Goal: Task Accomplishment & Management: Complete application form

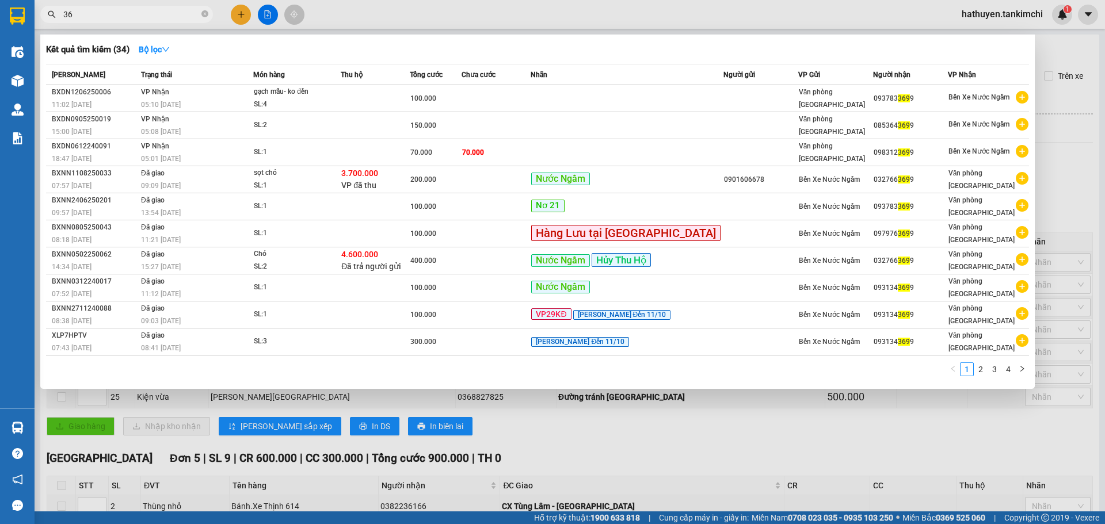
type input "3"
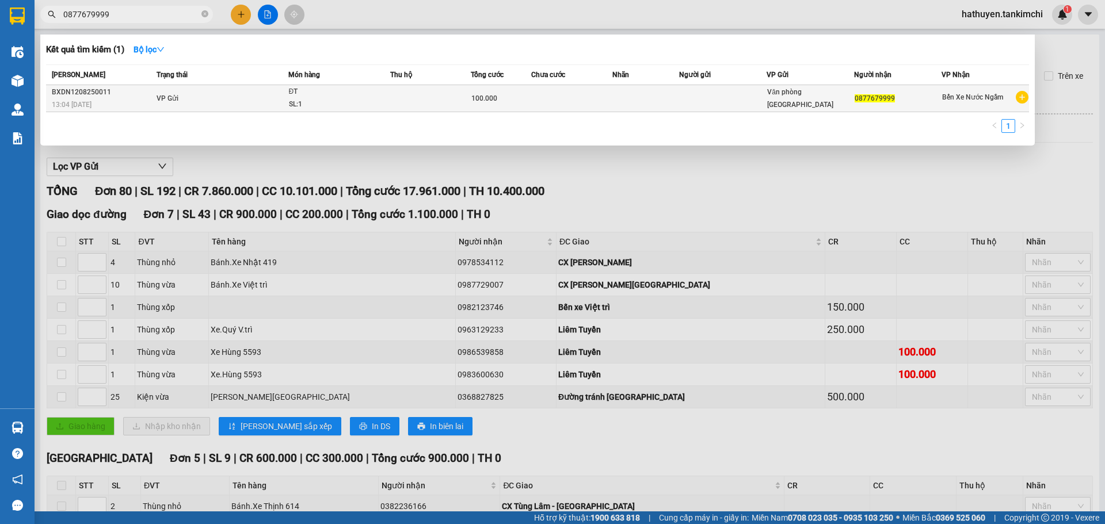
type input "0877679999"
click at [423, 101] on td at bounding box center [430, 98] width 81 height 27
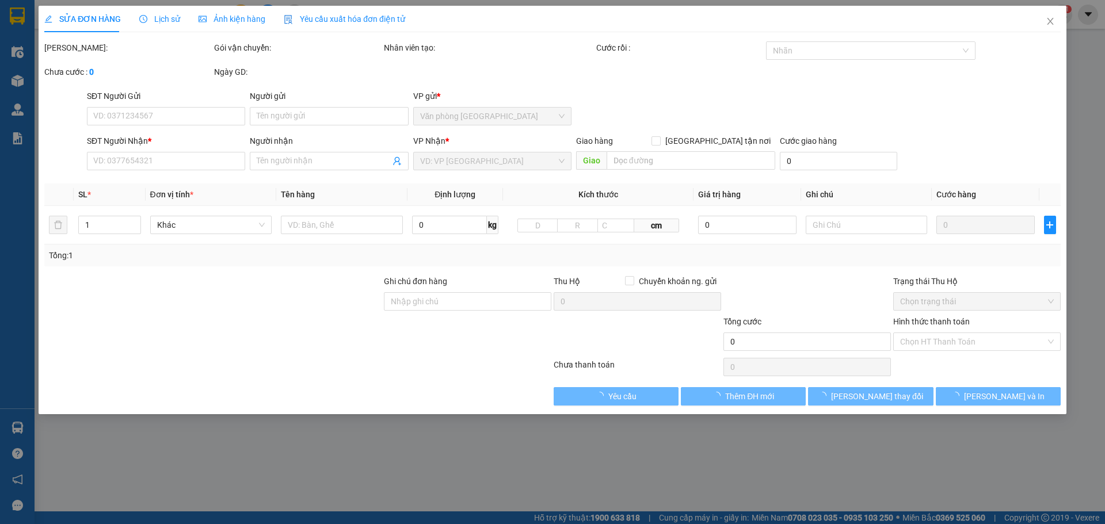
type input "0877679999"
type input "100.000"
type input "0"
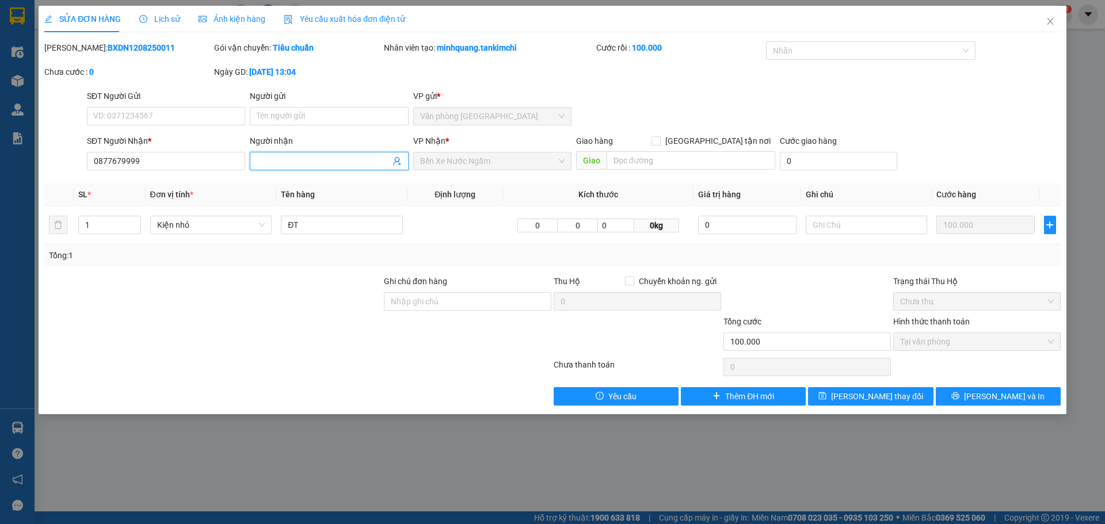
click at [313, 163] on input "Người nhận" at bounding box center [323, 161] width 133 height 13
click at [168, 16] on span "Lịch sử" at bounding box center [159, 18] width 41 height 9
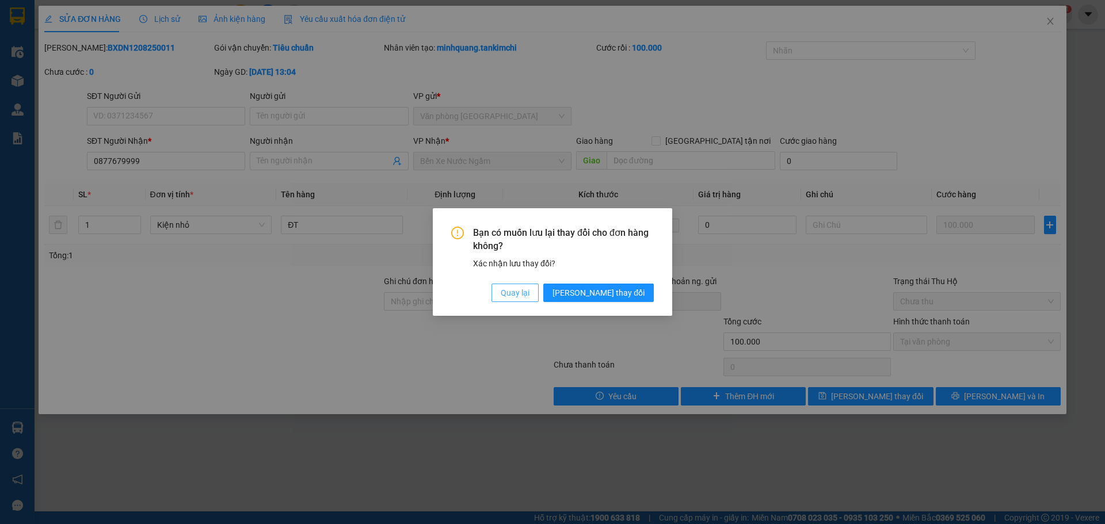
click at [539, 297] on button "Quay lại" at bounding box center [515, 293] width 47 height 18
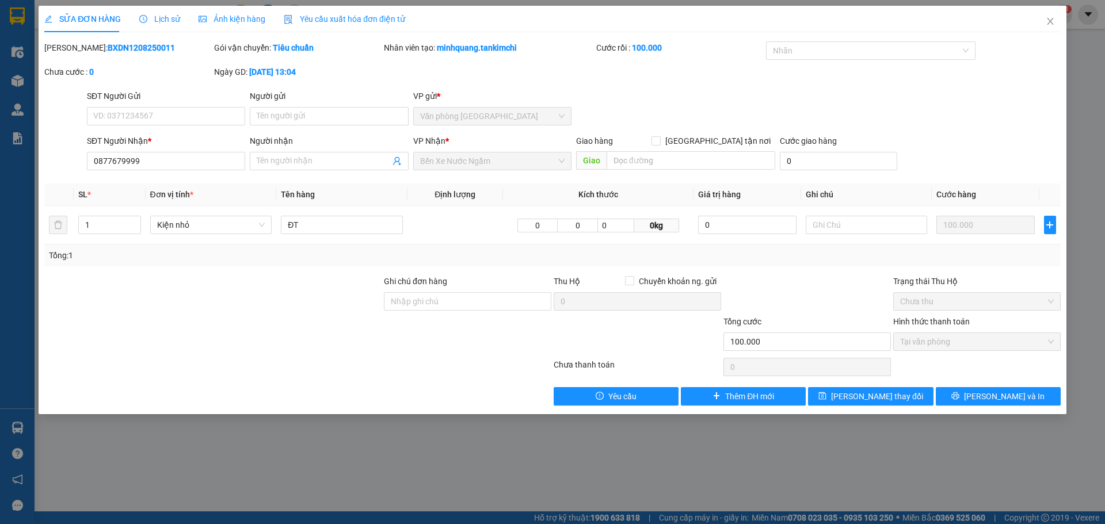
click at [229, 20] on span "Ảnh kiện hàng" at bounding box center [232, 18] width 67 height 9
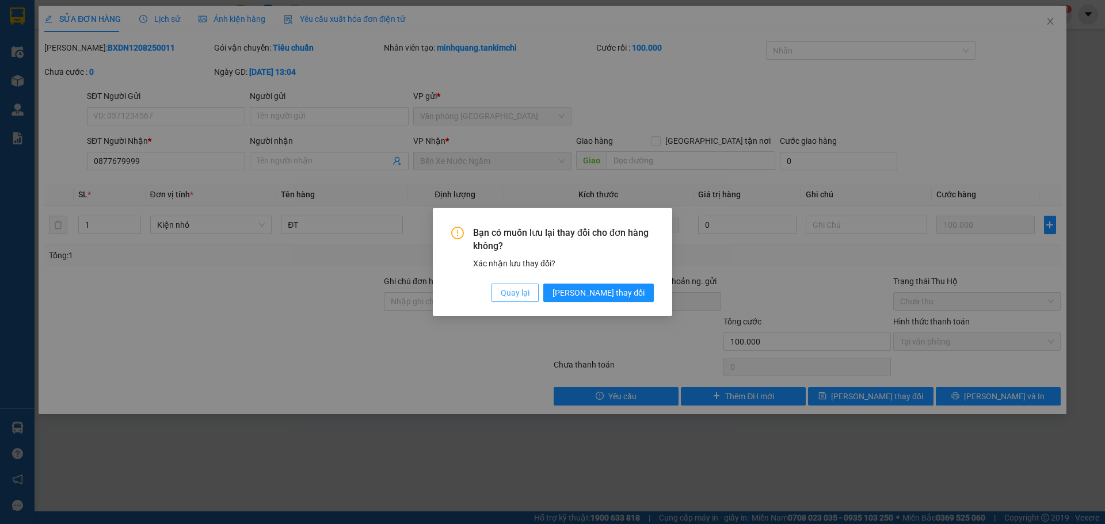
click at [530, 293] on span "Quay lại" at bounding box center [515, 293] width 29 height 13
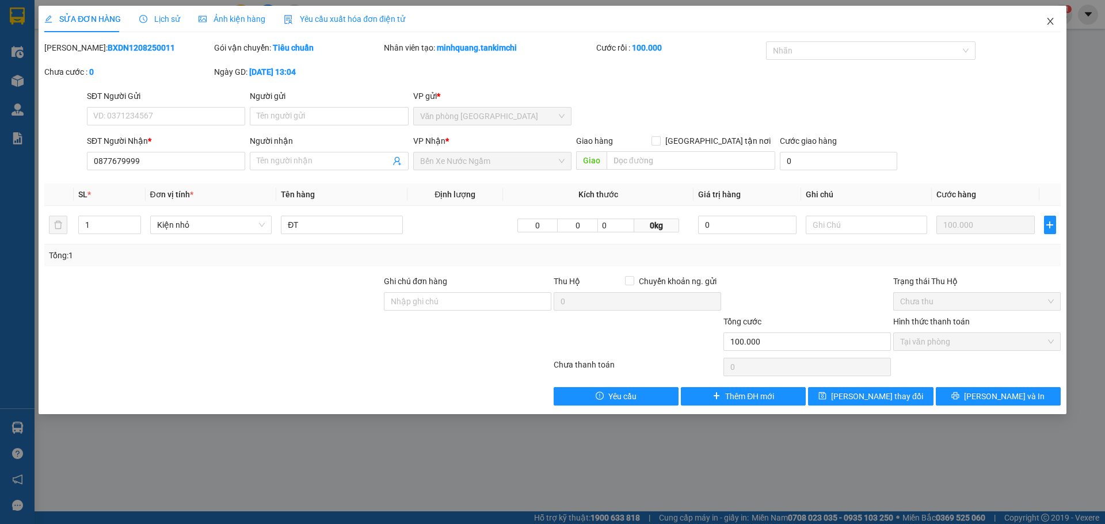
click at [1047, 22] on icon "close" at bounding box center [1050, 21] width 9 height 9
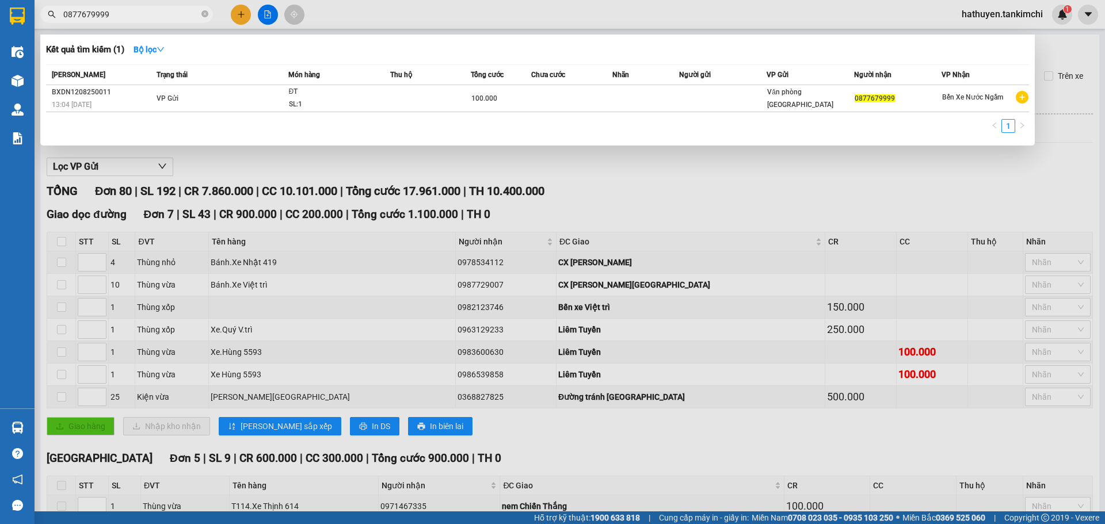
click at [133, 12] on input "0877679999" at bounding box center [131, 14] width 136 height 13
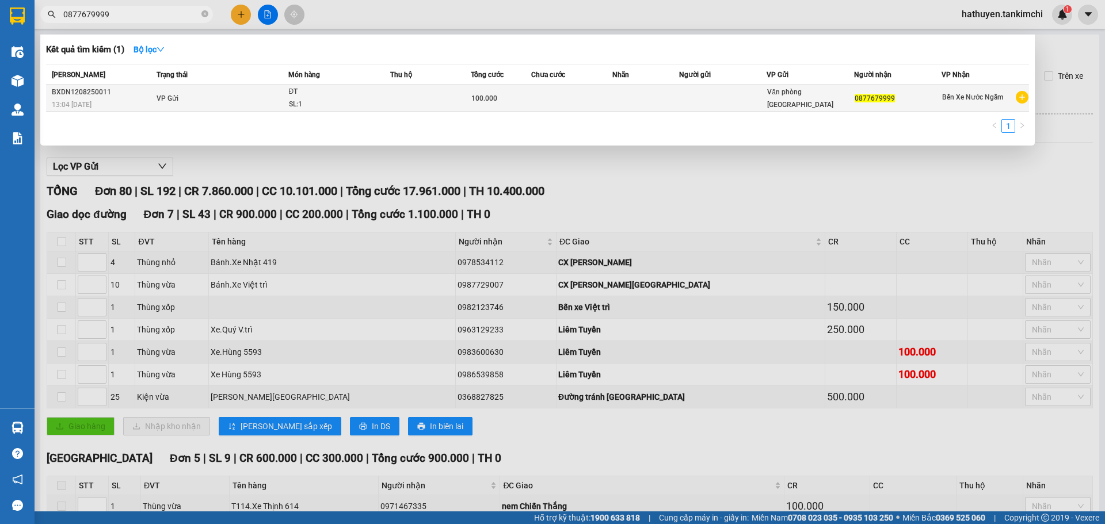
click at [154, 97] on td "VP Gửi" at bounding box center [221, 98] width 135 height 27
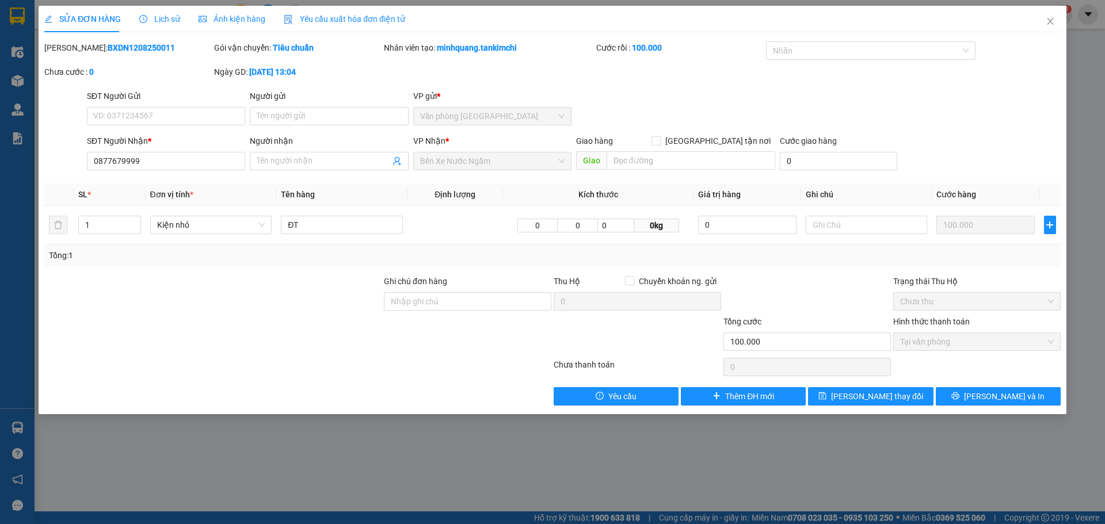
click at [165, 20] on span "Lịch sử" at bounding box center [159, 18] width 41 height 9
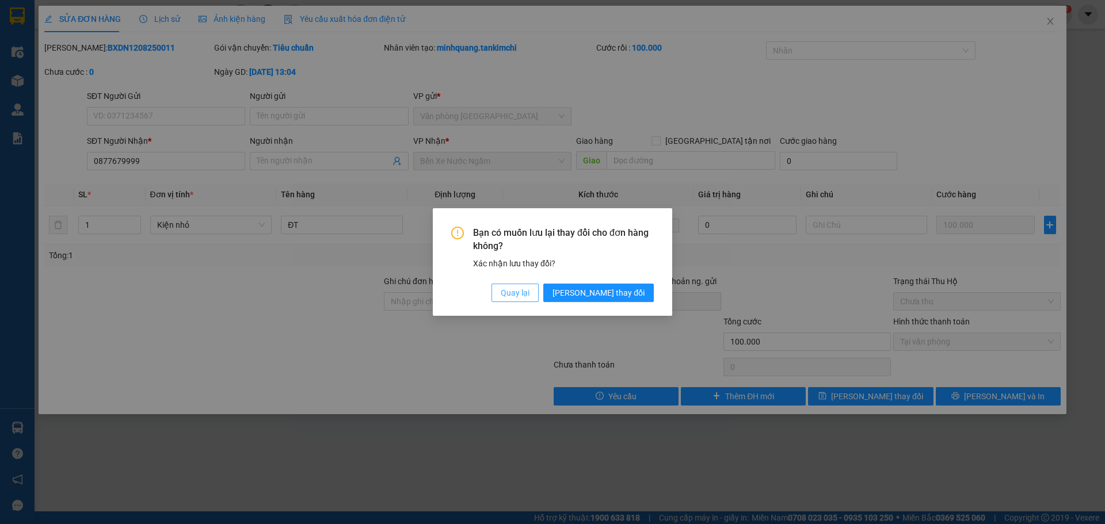
click at [530, 294] on span "Quay lại" at bounding box center [515, 293] width 29 height 13
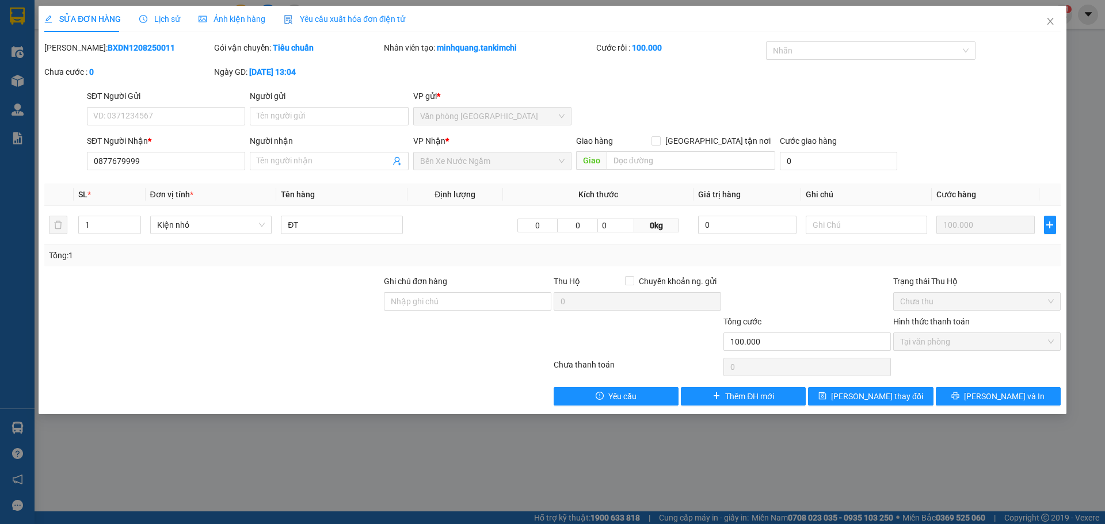
click at [339, 22] on span "Yêu cầu xuất hóa đơn điện tử" at bounding box center [344, 18] width 121 height 9
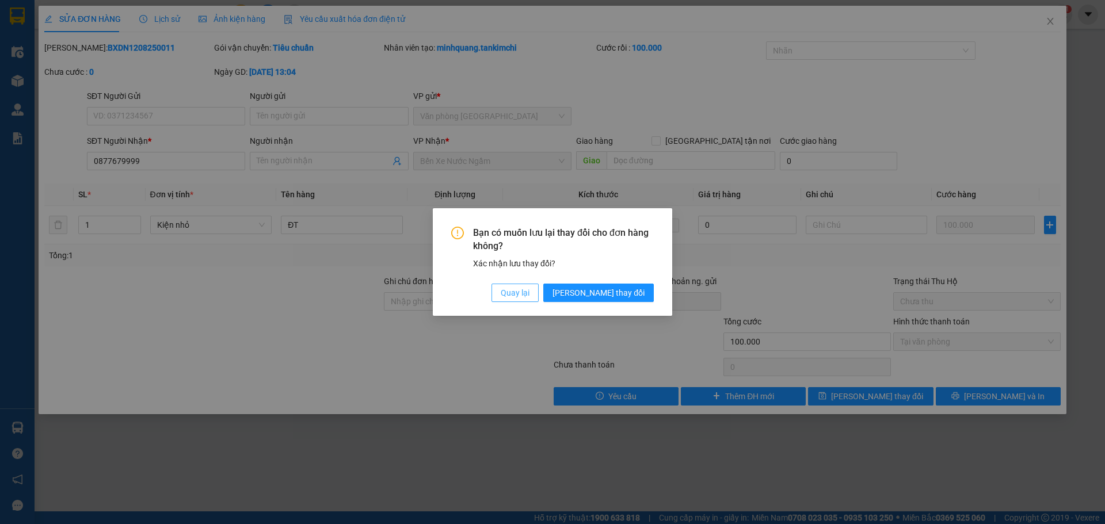
click at [530, 293] on span "Quay lại" at bounding box center [515, 293] width 29 height 13
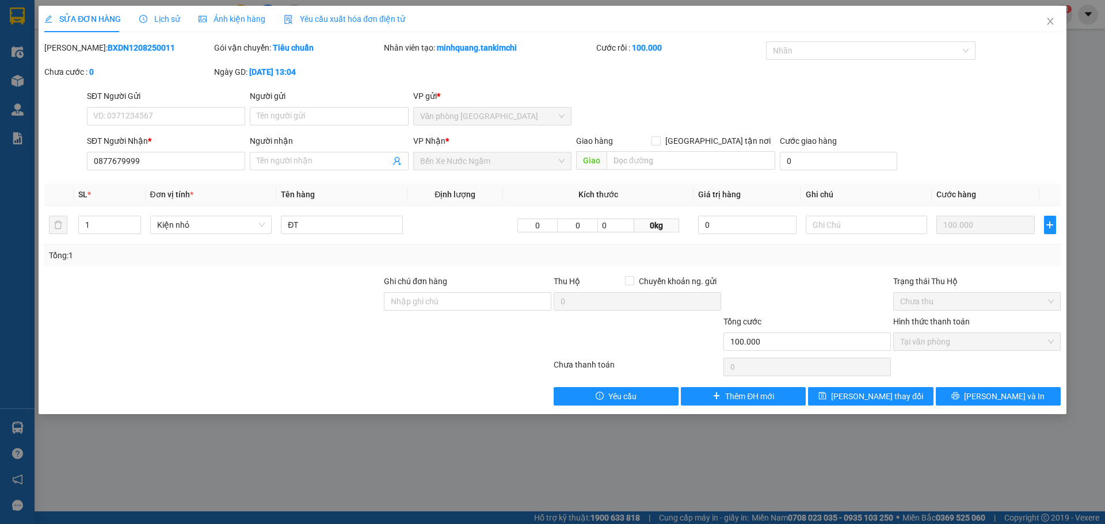
click at [235, 24] on div "Ảnh kiện hàng" at bounding box center [232, 19] width 67 height 13
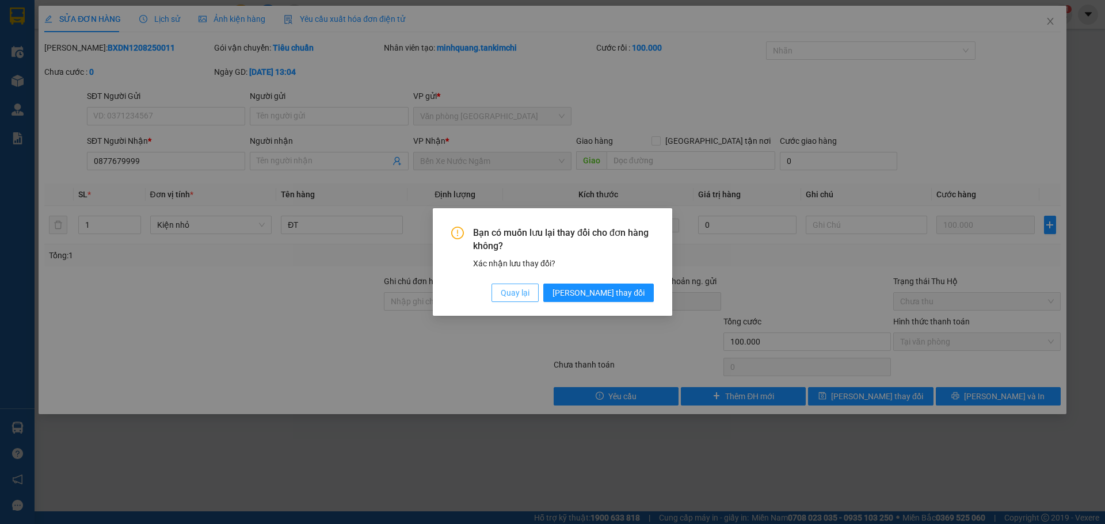
click at [530, 295] on span "Quay lại" at bounding box center [515, 293] width 29 height 13
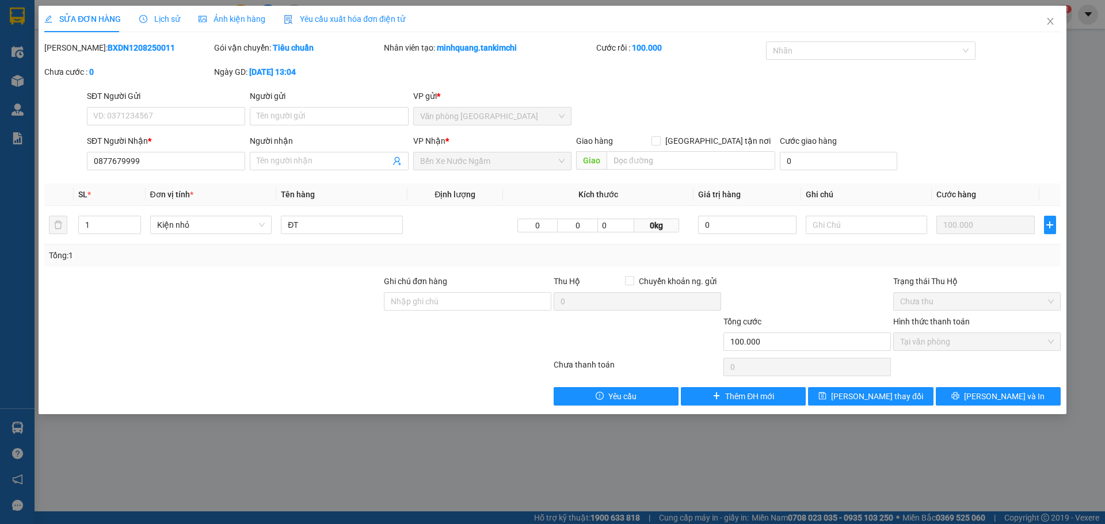
click at [155, 24] on div "Lịch sử" at bounding box center [159, 19] width 41 height 13
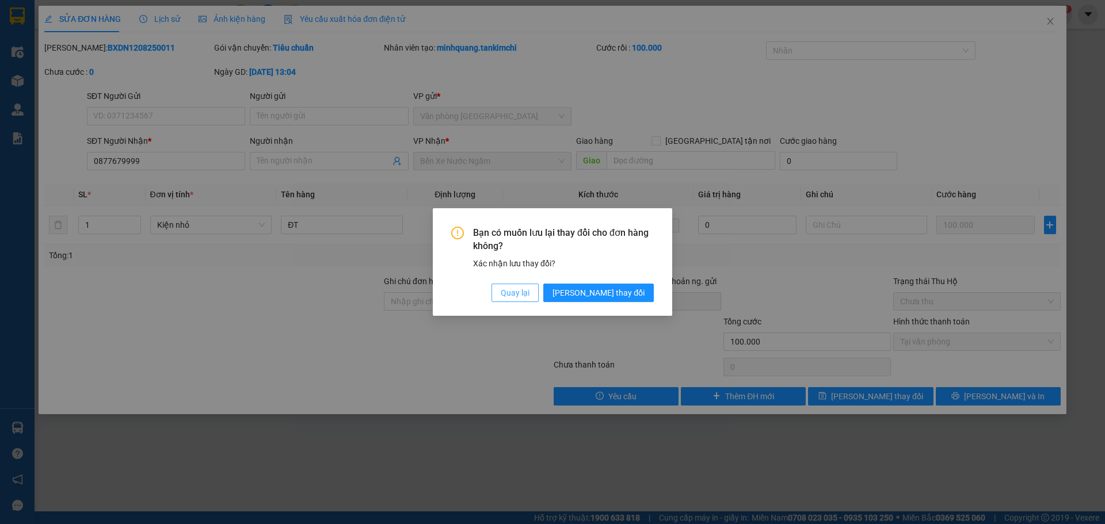
click at [539, 298] on button "Quay lại" at bounding box center [515, 293] width 47 height 18
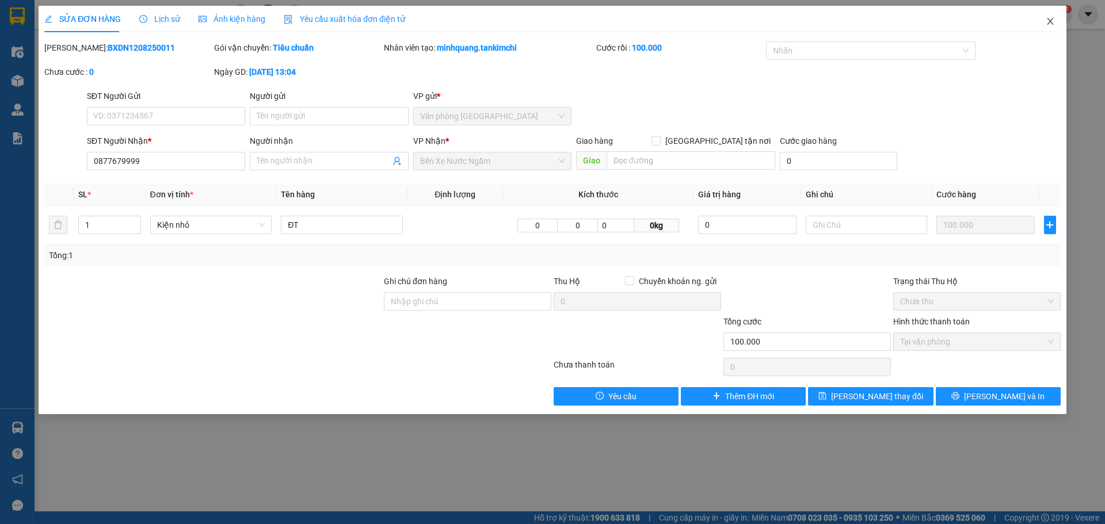
click at [1049, 25] on icon "close" at bounding box center [1050, 21] width 9 height 9
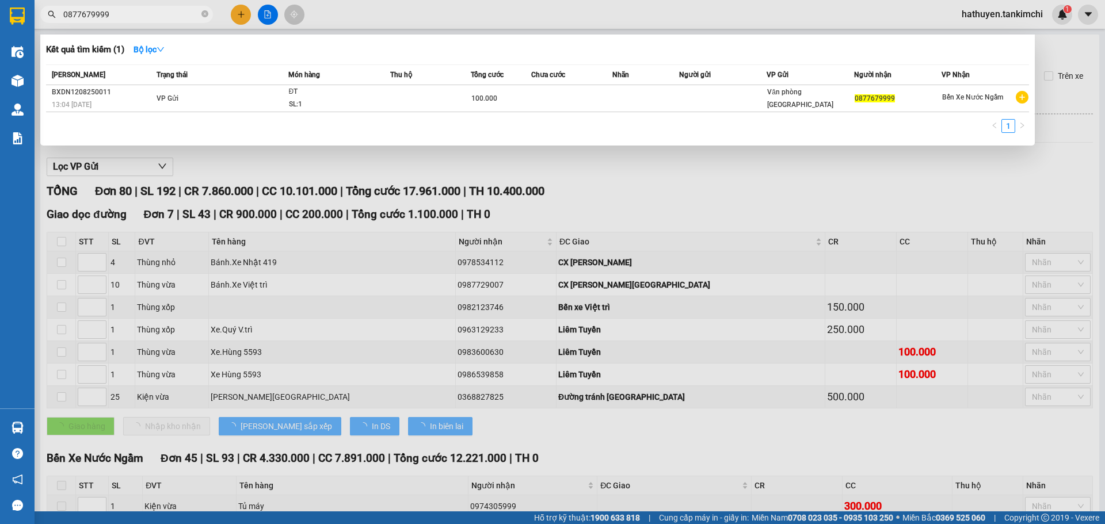
click at [108, 14] on input "0877679999" at bounding box center [131, 14] width 136 height 13
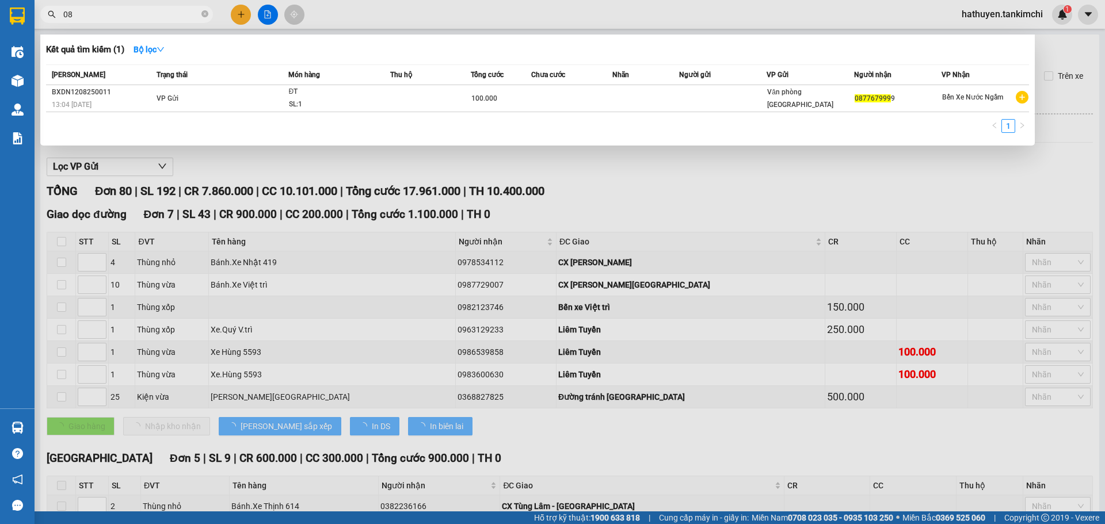
type input "0"
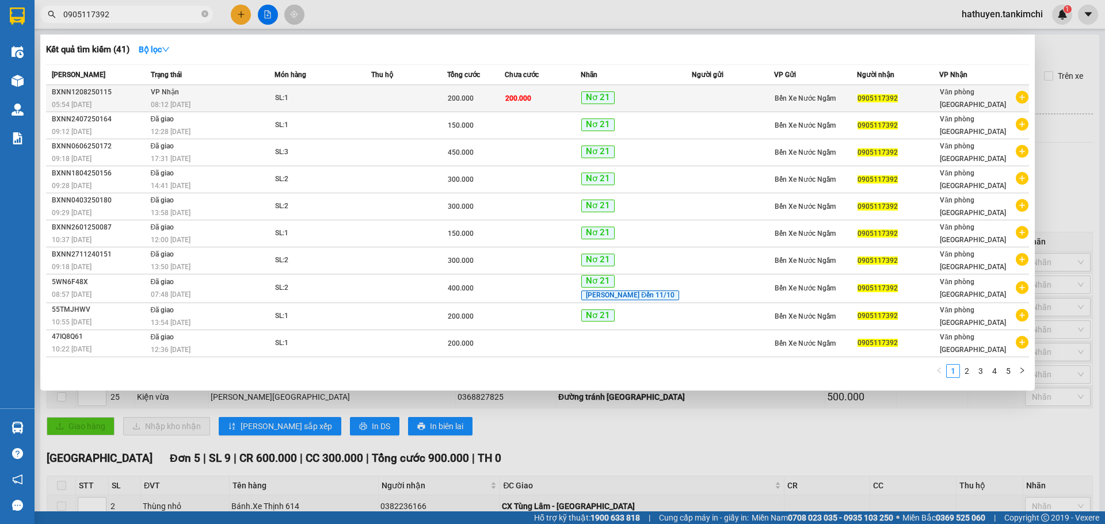
type input "0905117392"
click at [232, 102] on div "08:12 [DATE]" at bounding box center [213, 104] width 124 height 13
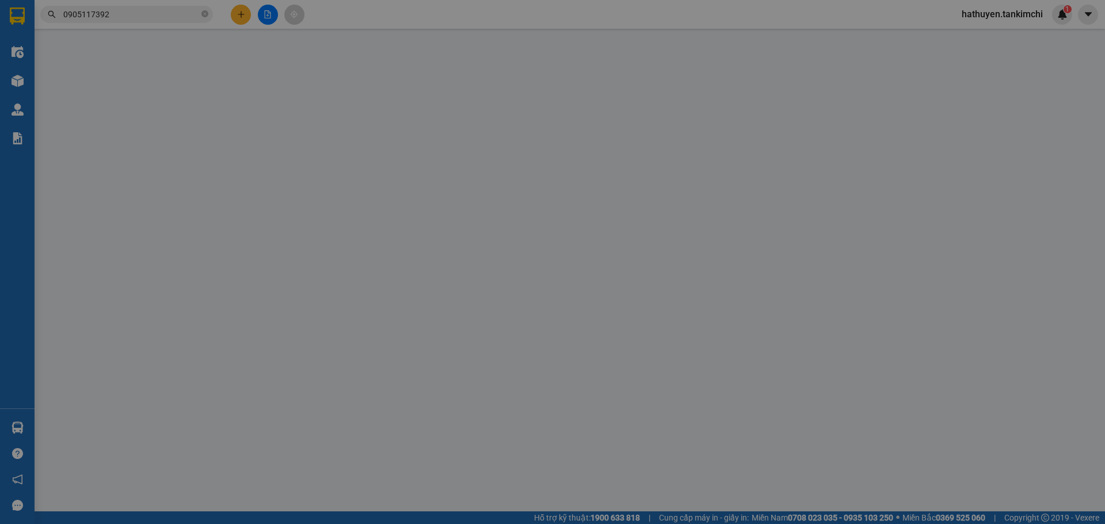
type input "0905117392"
type input "200.000"
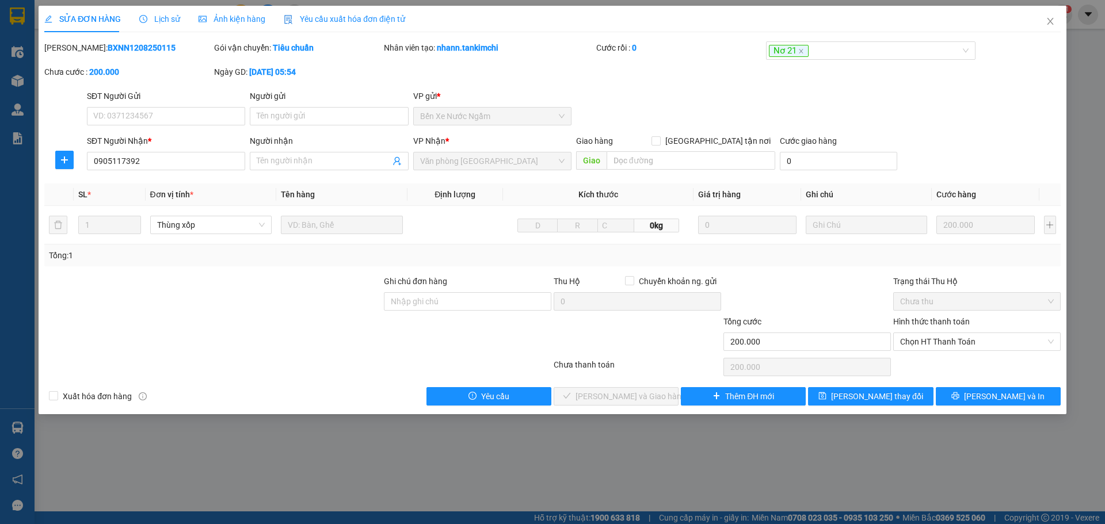
click at [160, 25] on div "Lịch sử" at bounding box center [159, 19] width 41 height 26
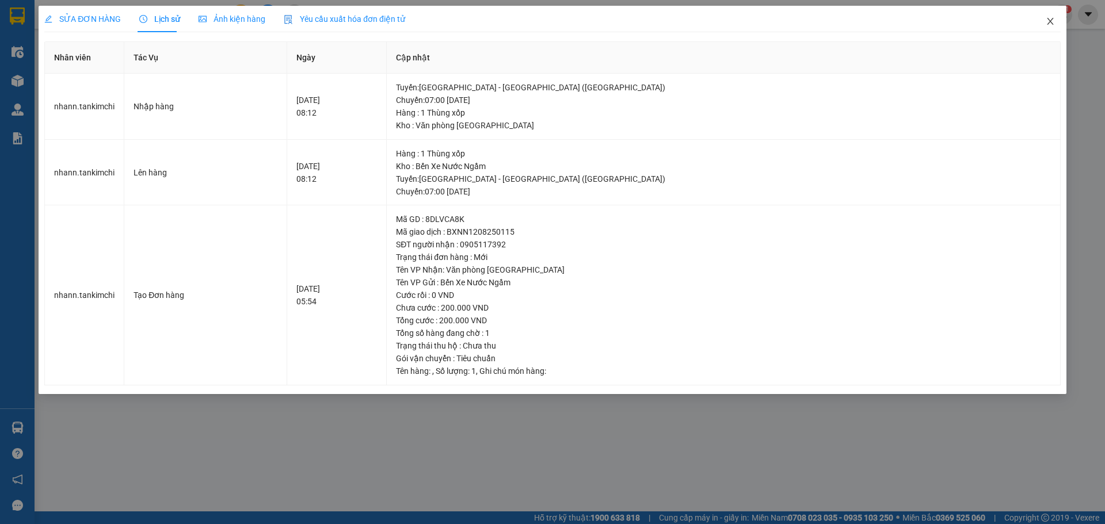
click at [1052, 22] on icon "close" at bounding box center [1050, 21] width 9 height 9
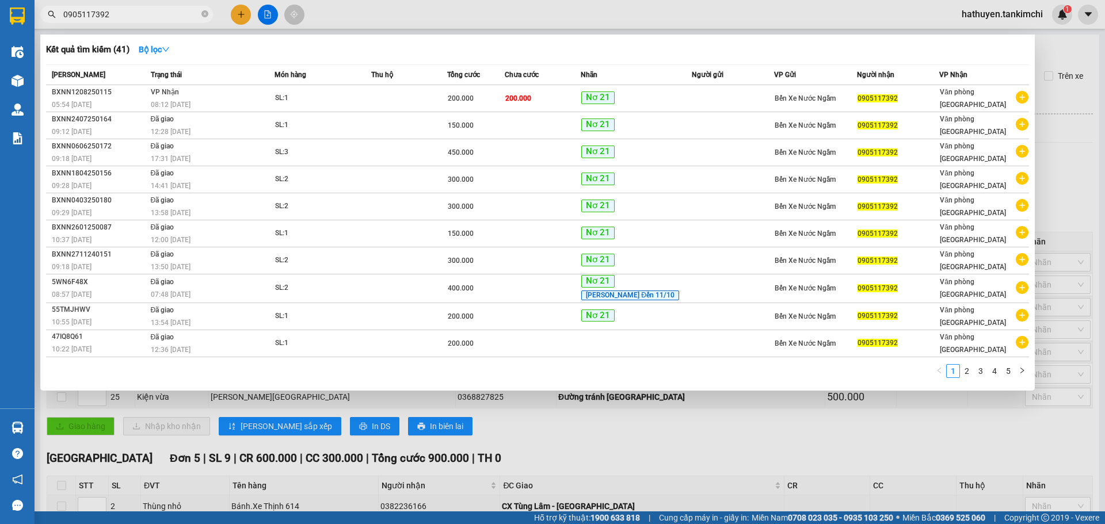
click at [133, 10] on input "0905117392" at bounding box center [131, 14] width 136 height 13
click at [124, 9] on input "0905117392" at bounding box center [131, 14] width 136 height 13
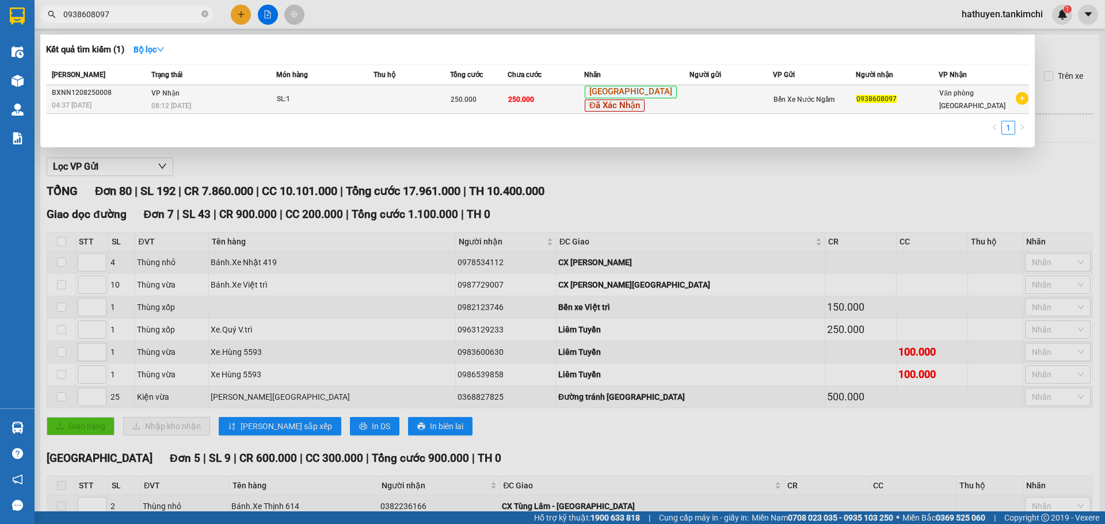
click at [249, 105] on div "08:12 [DATE]" at bounding box center [213, 106] width 124 height 13
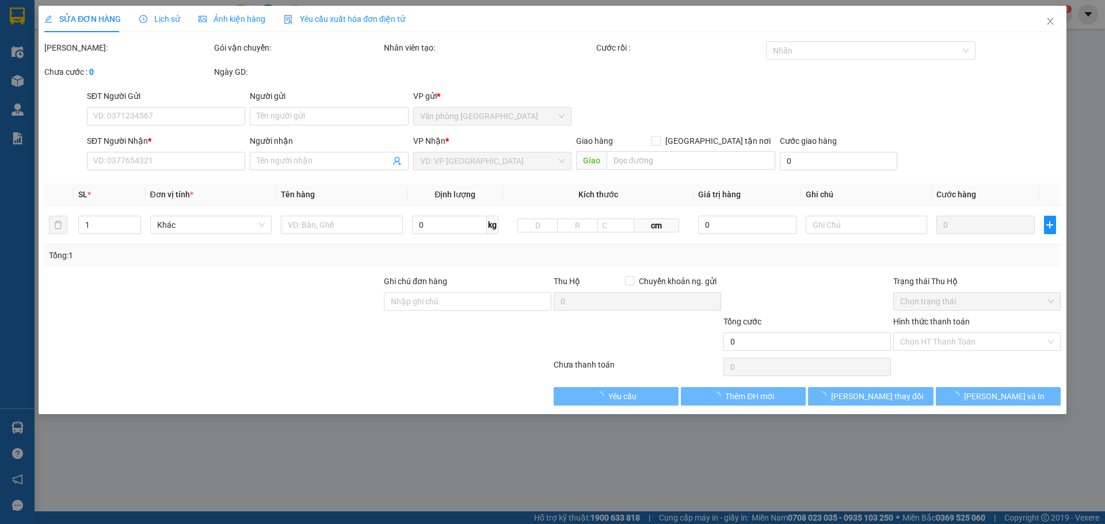
click at [163, 15] on span "Lịch sử" at bounding box center [159, 18] width 41 height 9
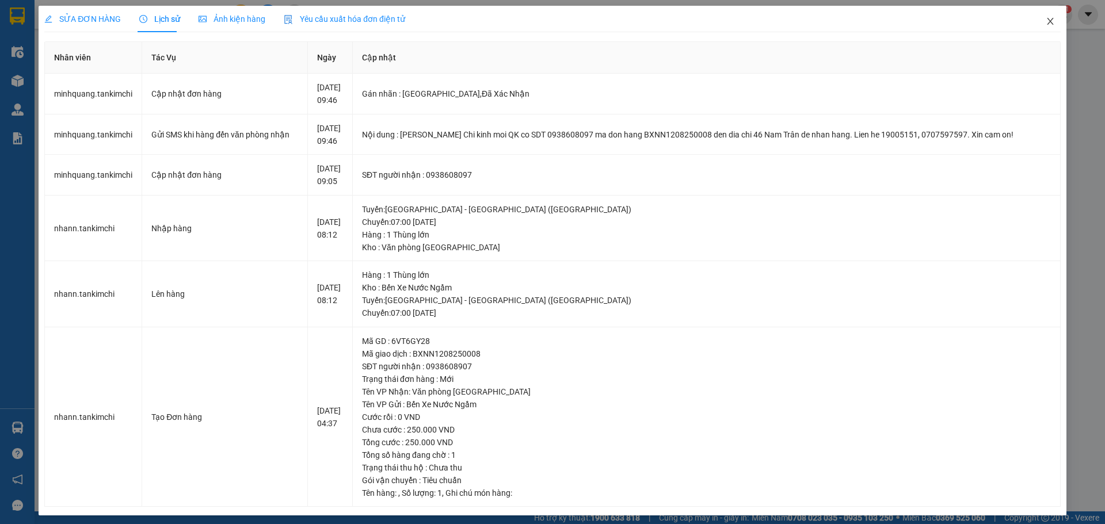
click at [1036, 25] on span "Close" at bounding box center [1051, 22] width 32 height 32
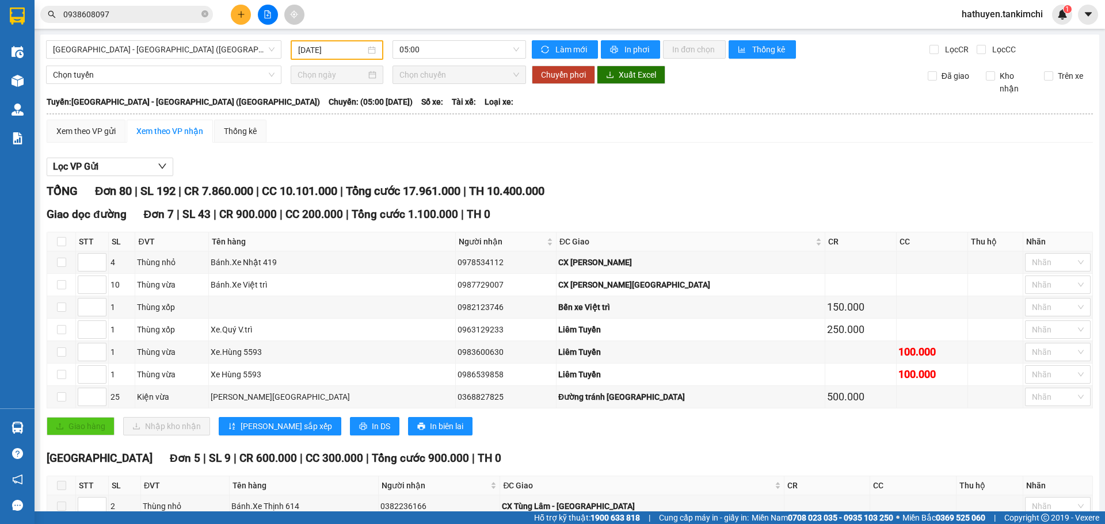
click at [131, 18] on input "0938608097" at bounding box center [131, 14] width 136 height 13
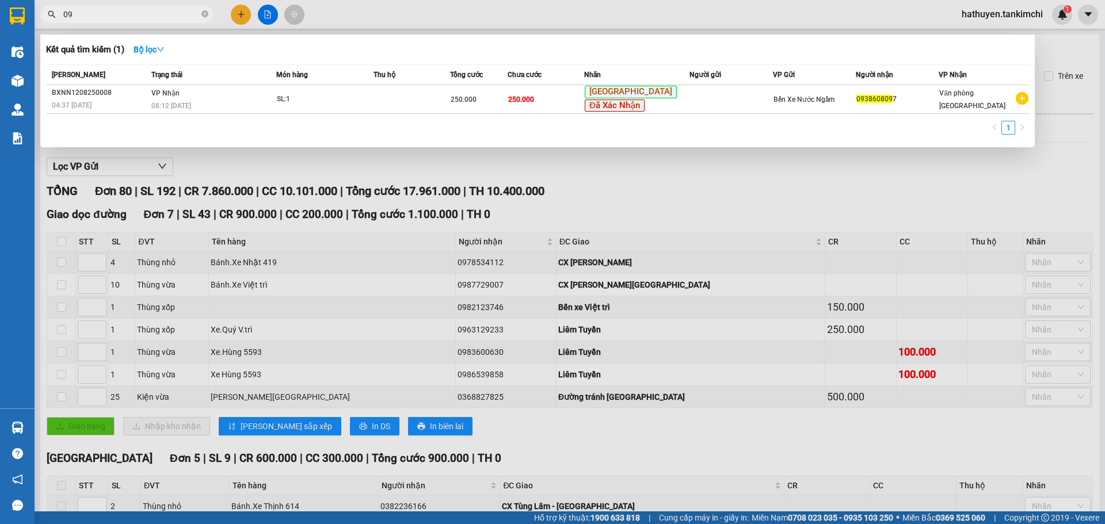
type input "0"
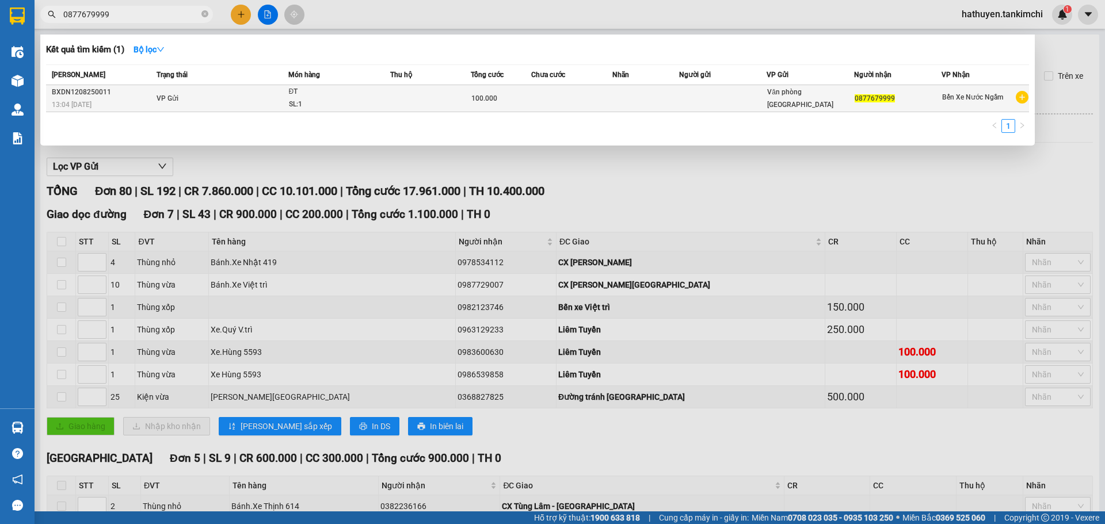
type input "0877679999"
click at [539, 98] on td at bounding box center [571, 98] width 81 height 27
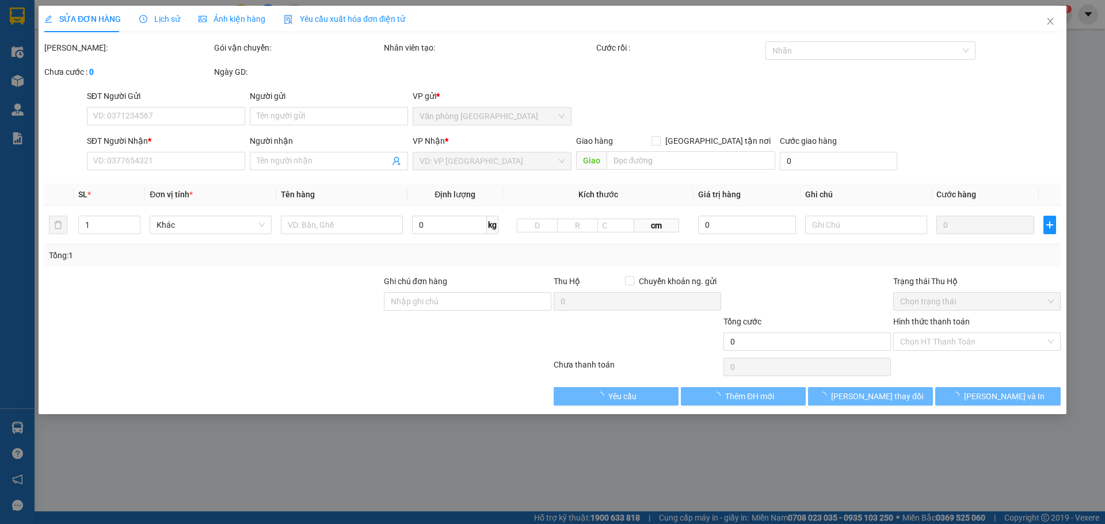
type input "0877679999"
type input "100.000"
type input "0"
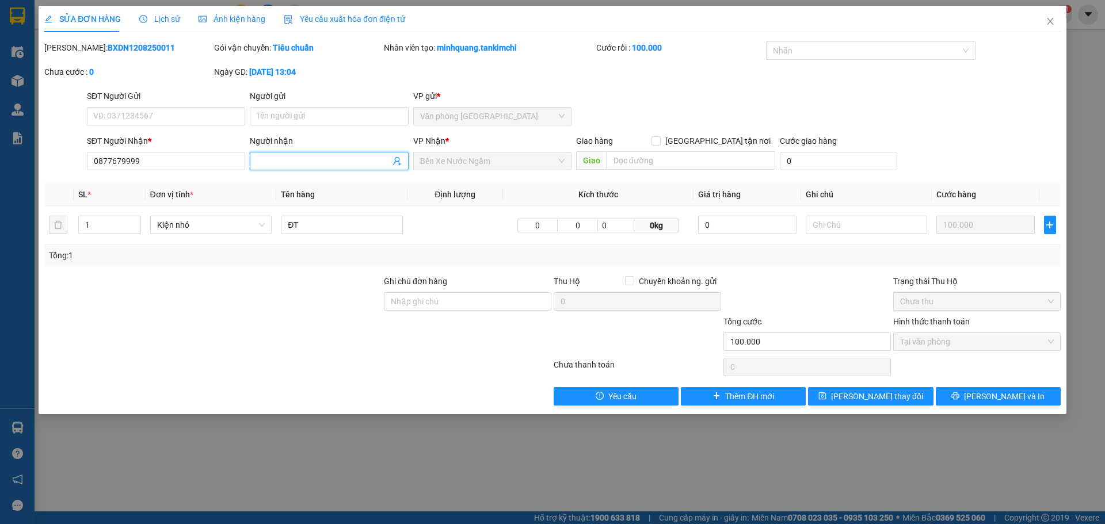
click at [312, 157] on input "Người nhận" at bounding box center [323, 161] width 133 height 13
drag, startPoint x: 303, startPoint y: 161, endPoint x: 325, endPoint y: 161, distance: 21.3
click at [325, 161] on input "0982998877 hiệu" at bounding box center [323, 161] width 133 height 13
drag, startPoint x: 143, startPoint y: 165, endPoint x: 31, endPoint y: 169, distance: 112.3
click at [50, 165] on div "SĐT Người Nhận * 0877679999 0877679999 Người nhận 0982998877 VP Nhận * Bến Xe N…" at bounding box center [552, 155] width 1019 height 40
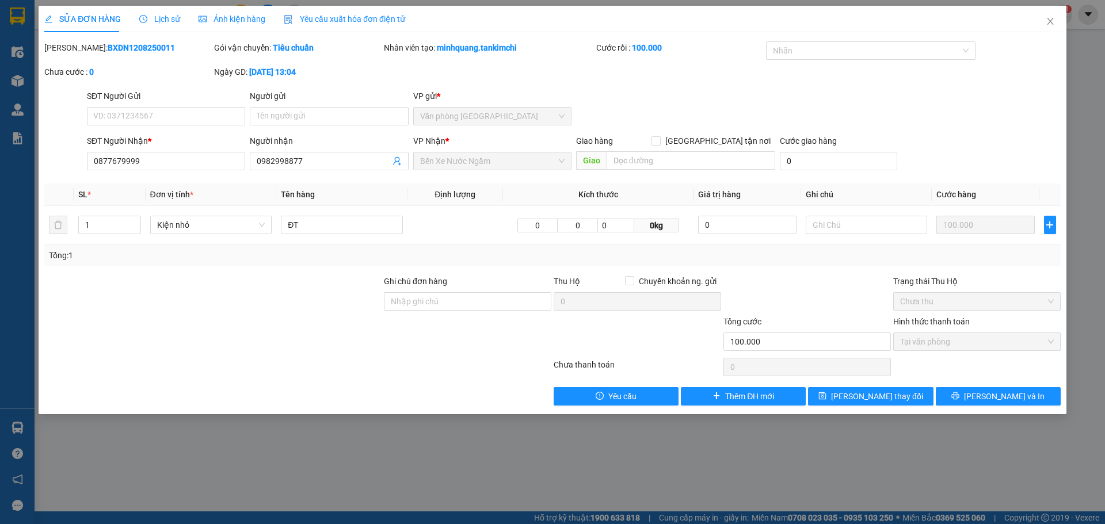
click at [352, 150] on div "Người nhận" at bounding box center [329, 143] width 158 height 17
click at [352, 159] on input "0982998877" at bounding box center [323, 161] width 133 height 13
paste input "0877679999"
drag, startPoint x: 301, startPoint y: 162, endPoint x: 181, endPoint y: 168, distance: 119.9
click at [181, 168] on div "SĐT Người Nhận * 0877679999 Người nhận 0982998877 0877679999 0982998877 0877679…" at bounding box center [574, 155] width 979 height 40
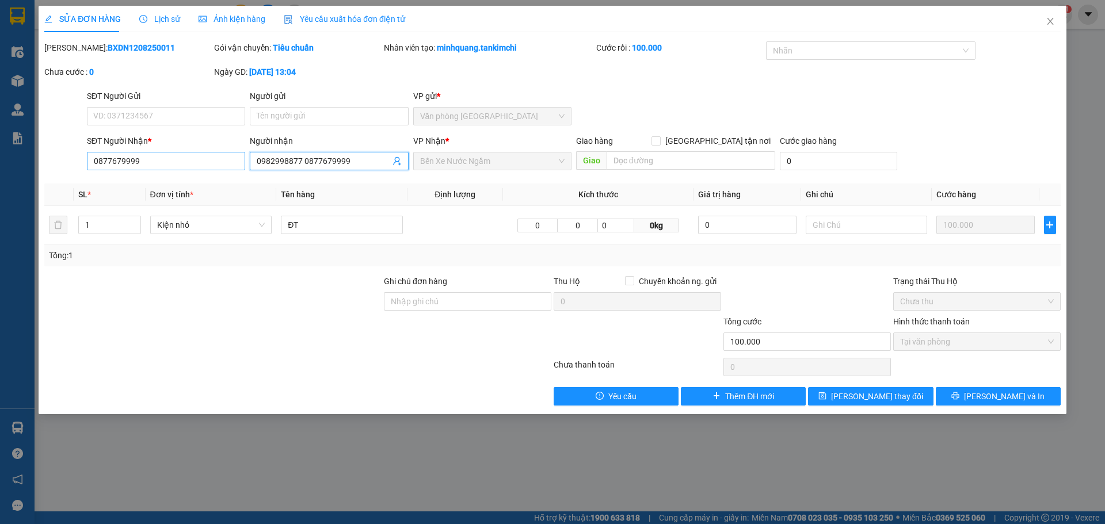
type input "0982998877 0877679999"
drag, startPoint x: 146, startPoint y: 162, endPoint x: 5, endPoint y: 163, distance: 140.5
click at [7, 163] on div "SỬA ĐƠN HÀNG Lịch sử Ảnh kiện hàng Yêu cầu xuất hóa đơn điện tử Total Paid Fee …" at bounding box center [552, 262] width 1105 height 524
paste input "982998877"
type input "0982998877"
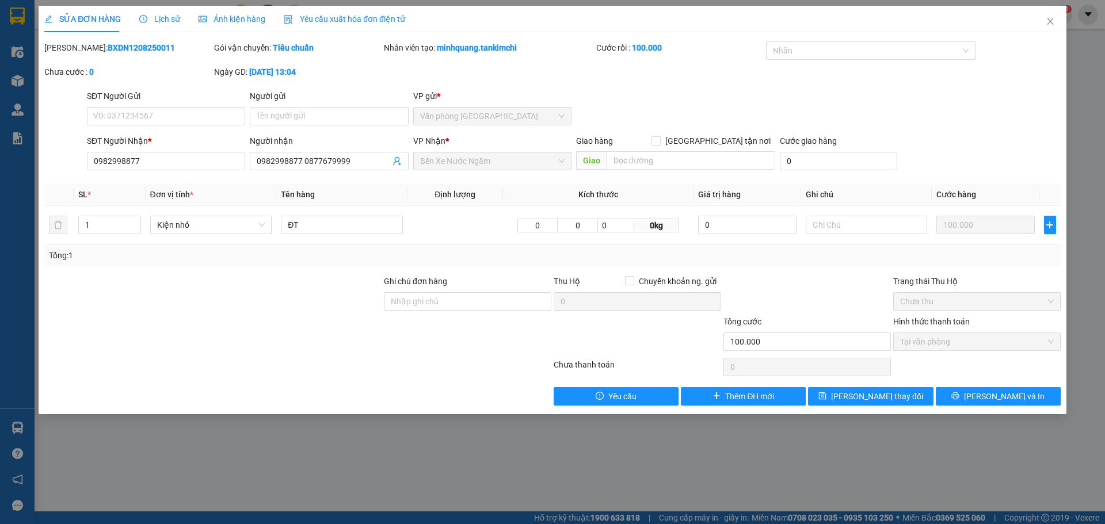
click at [222, 313] on div at bounding box center [213, 295] width 340 height 40
drag, startPoint x: 303, startPoint y: 160, endPoint x: 198, endPoint y: 165, distance: 104.9
click at [206, 163] on div "SĐT Người Nhận * 0982998877 Người nhận 0982998877 0877679999 0982998877 0877679…" at bounding box center [574, 155] width 979 height 40
type input "0877679999"
drag, startPoint x: 187, startPoint y: 307, endPoint x: 177, endPoint y: 303, distance: 10.9
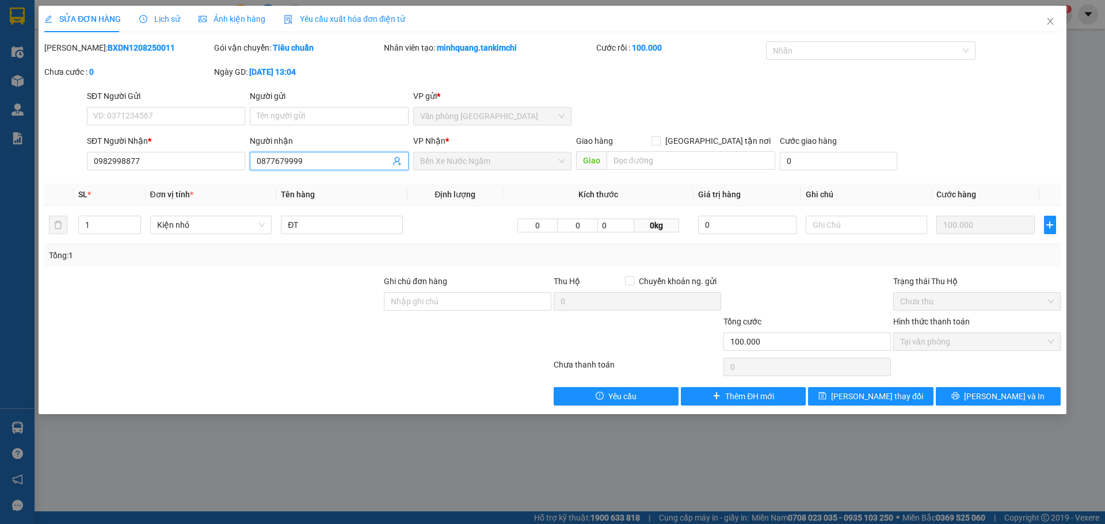
click at [185, 306] on div at bounding box center [213, 295] width 340 height 40
click at [888, 402] on span "[PERSON_NAME] thay đổi" at bounding box center [877, 396] width 92 height 13
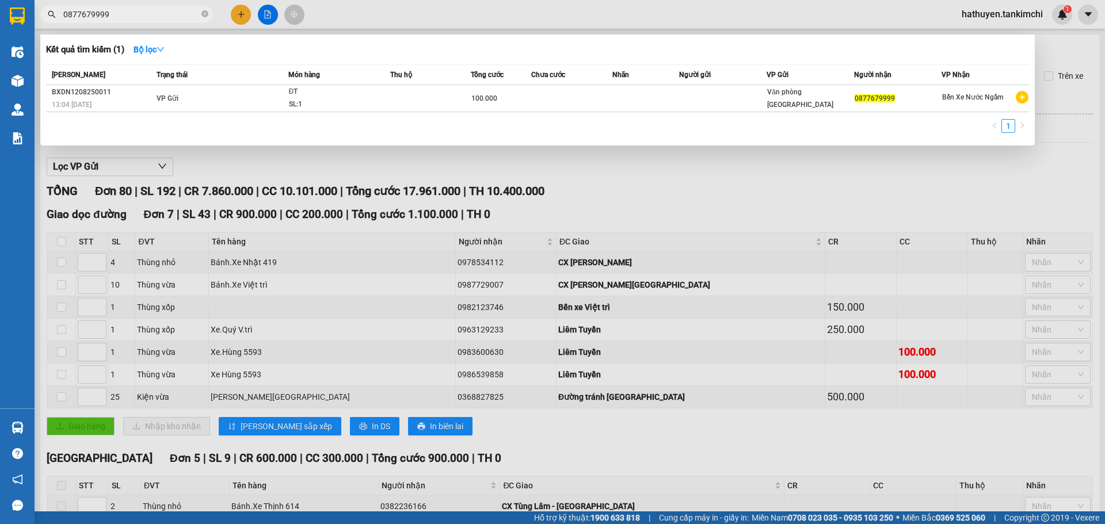
click at [136, 12] on input "0877679999" at bounding box center [131, 14] width 136 height 13
paste input "982998877"
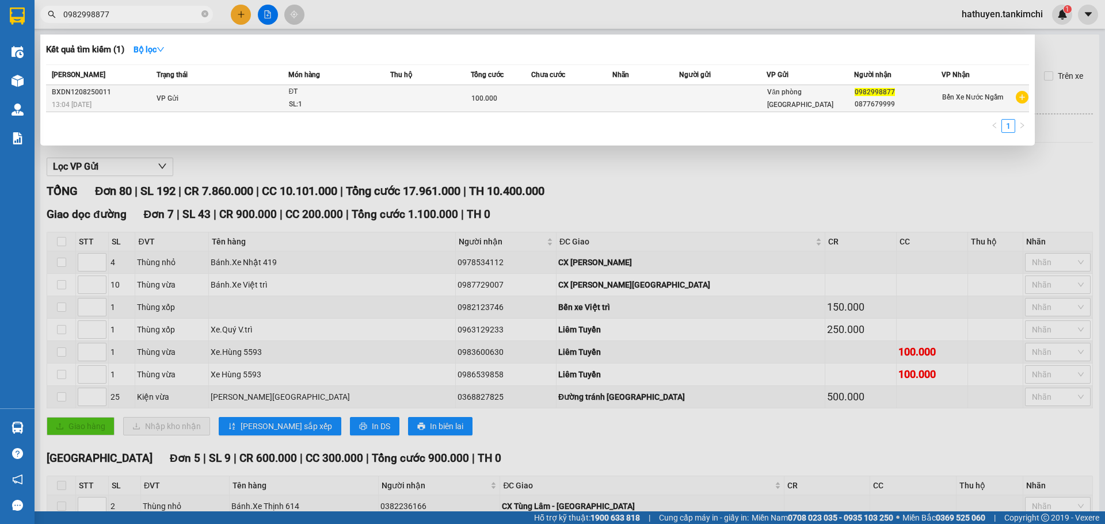
type input "0982998877"
click at [206, 101] on td "VP Gửi" at bounding box center [221, 98] width 135 height 27
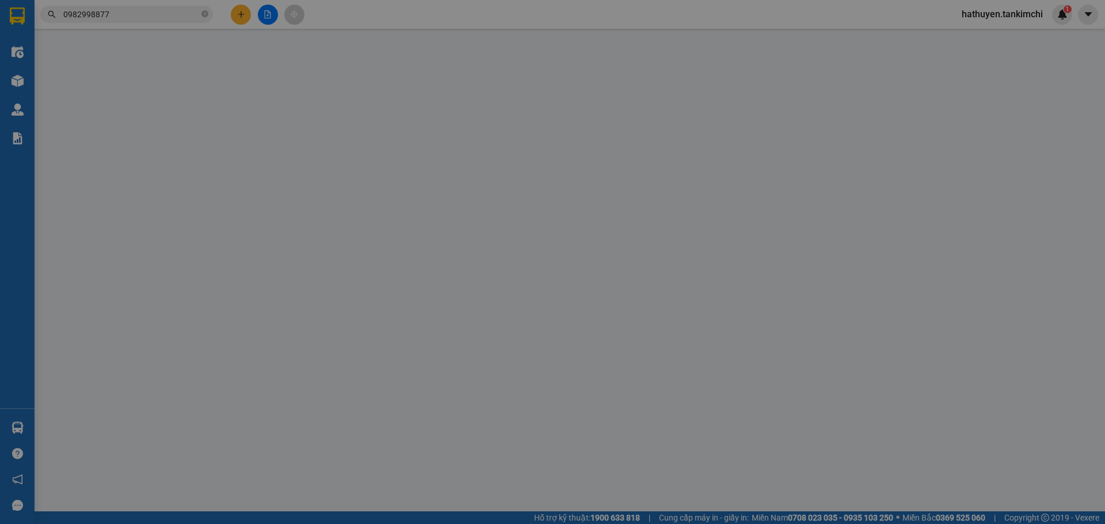
type input "0982998877"
type input "0877679999"
type input "100.000"
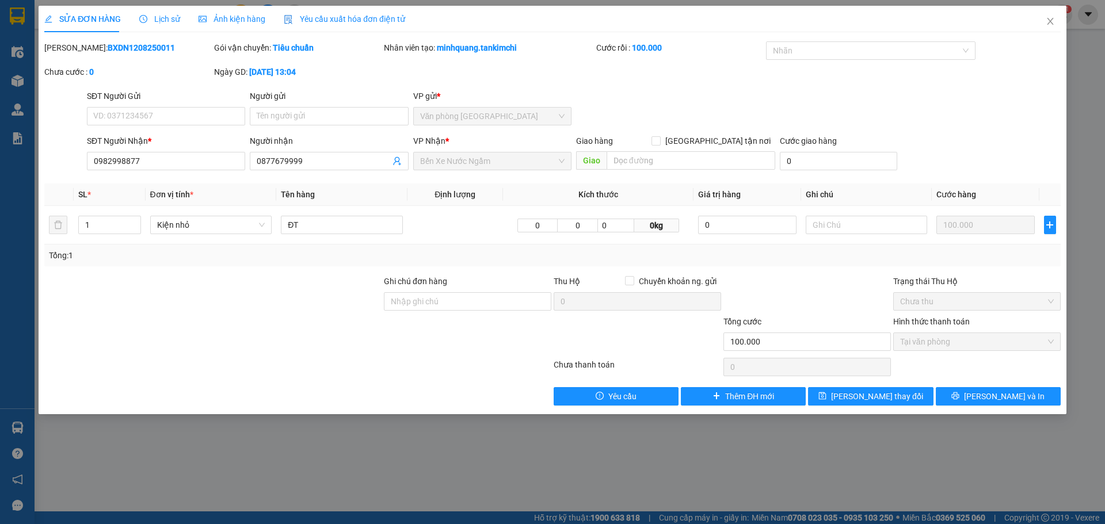
click at [170, 21] on span "Lịch sử" at bounding box center [159, 18] width 41 height 9
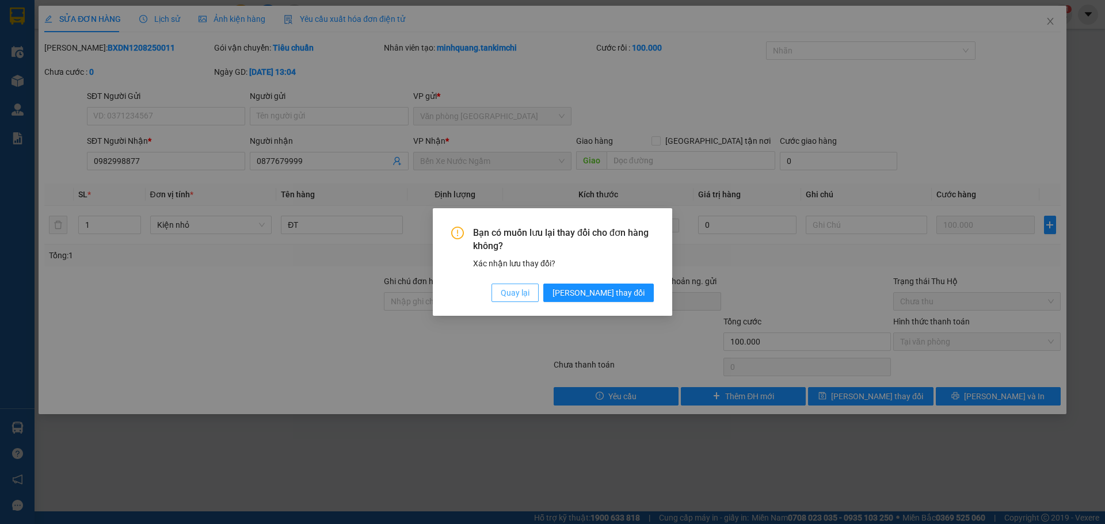
click at [530, 293] on span "Quay lại" at bounding box center [515, 293] width 29 height 13
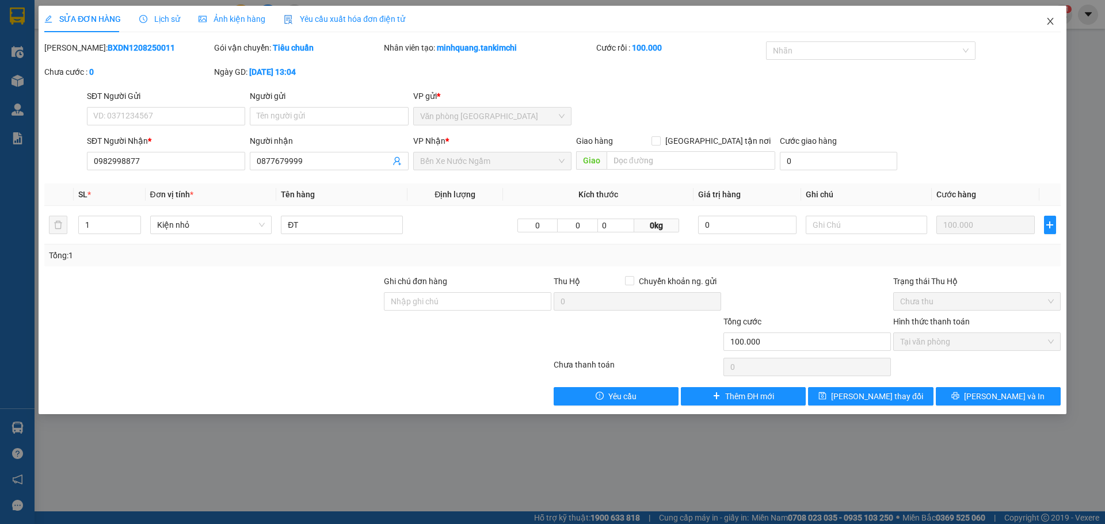
click at [1052, 20] on icon "close" at bounding box center [1050, 21] width 9 height 9
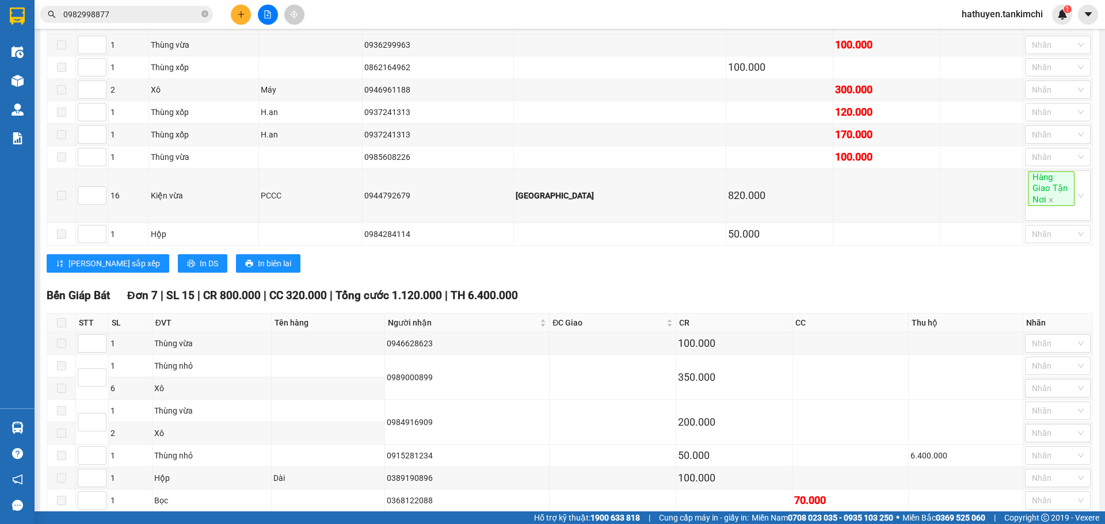
scroll to position [373, 0]
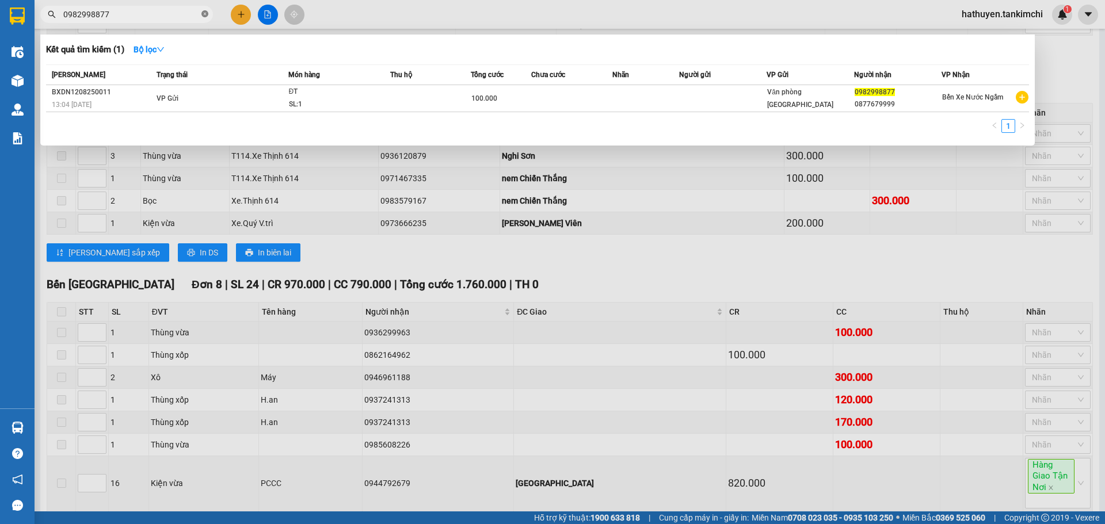
click at [204, 14] on icon "close-circle" at bounding box center [204, 13] width 7 height 7
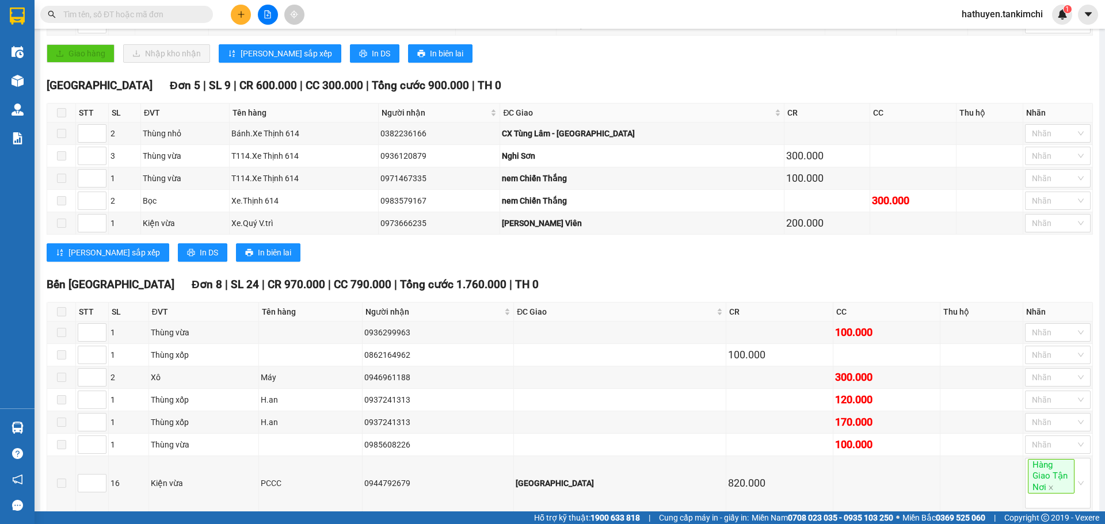
click at [115, 10] on input "text" at bounding box center [131, 14] width 136 height 13
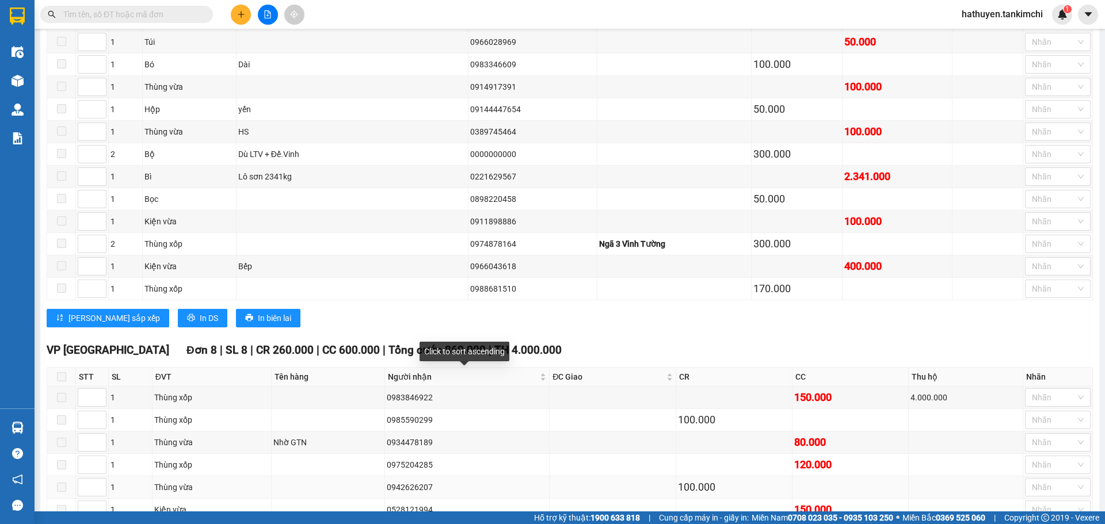
scroll to position [2273, 0]
